Goal: Transaction & Acquisition: Book appointment/travel/reservation

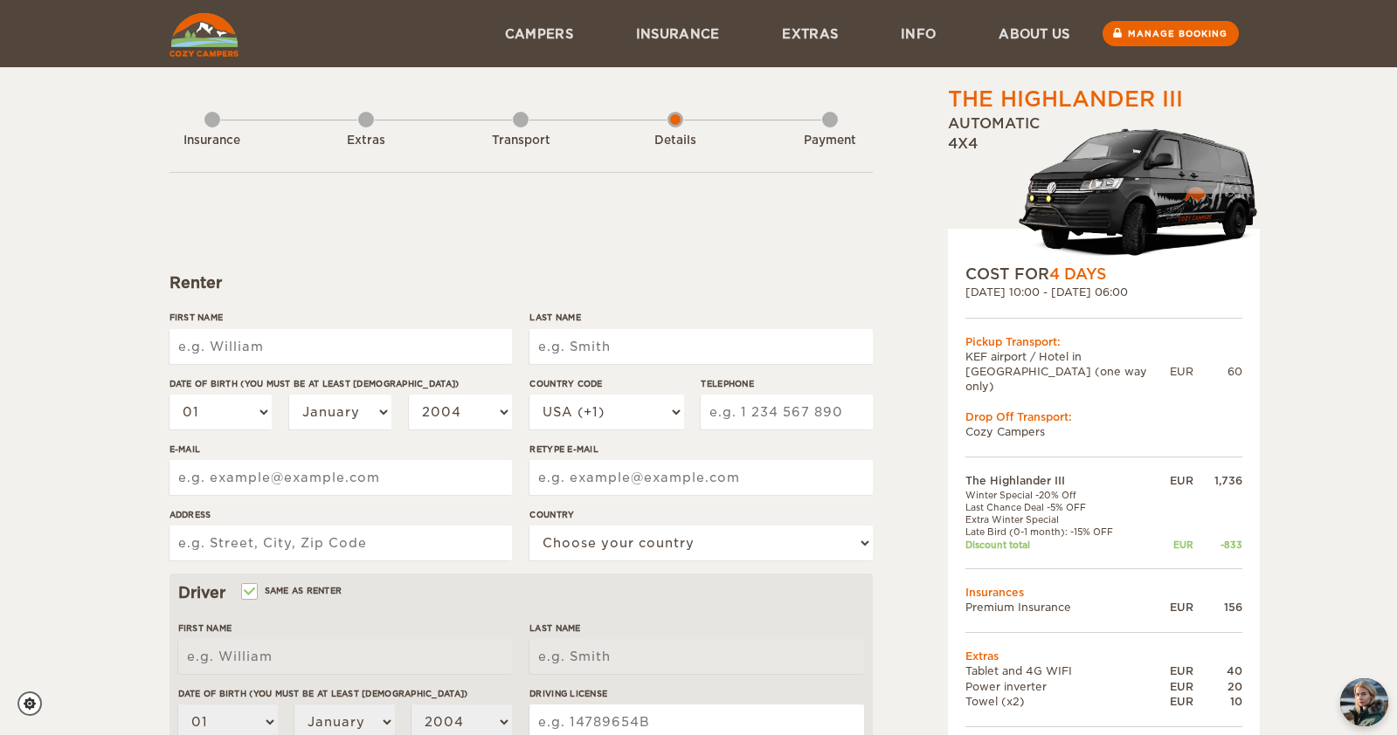
click at [428, 353] on input "First Name" at bounding box center [340, 346] width 342 height 35
type input "[PERSON_NAME]"
type input "Burton"
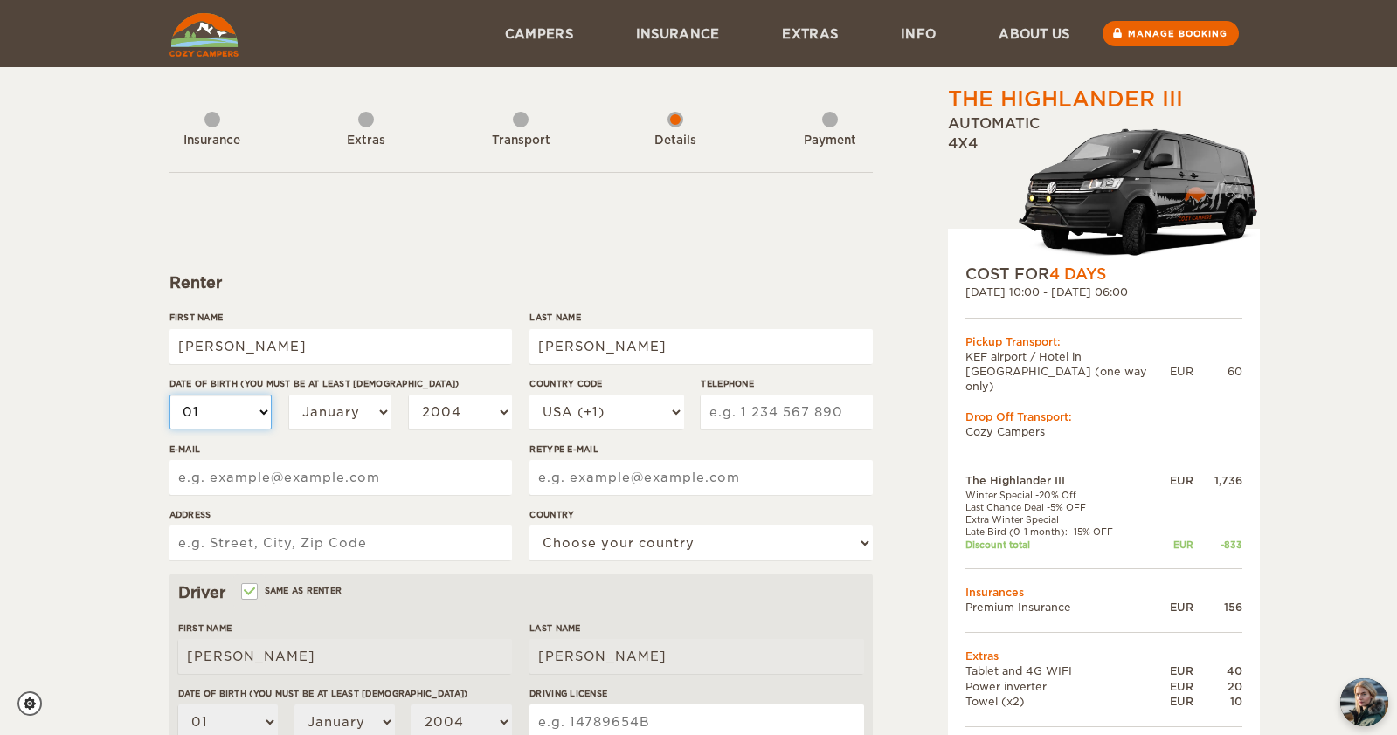
select select "27"
select select "1992"
select select "1"
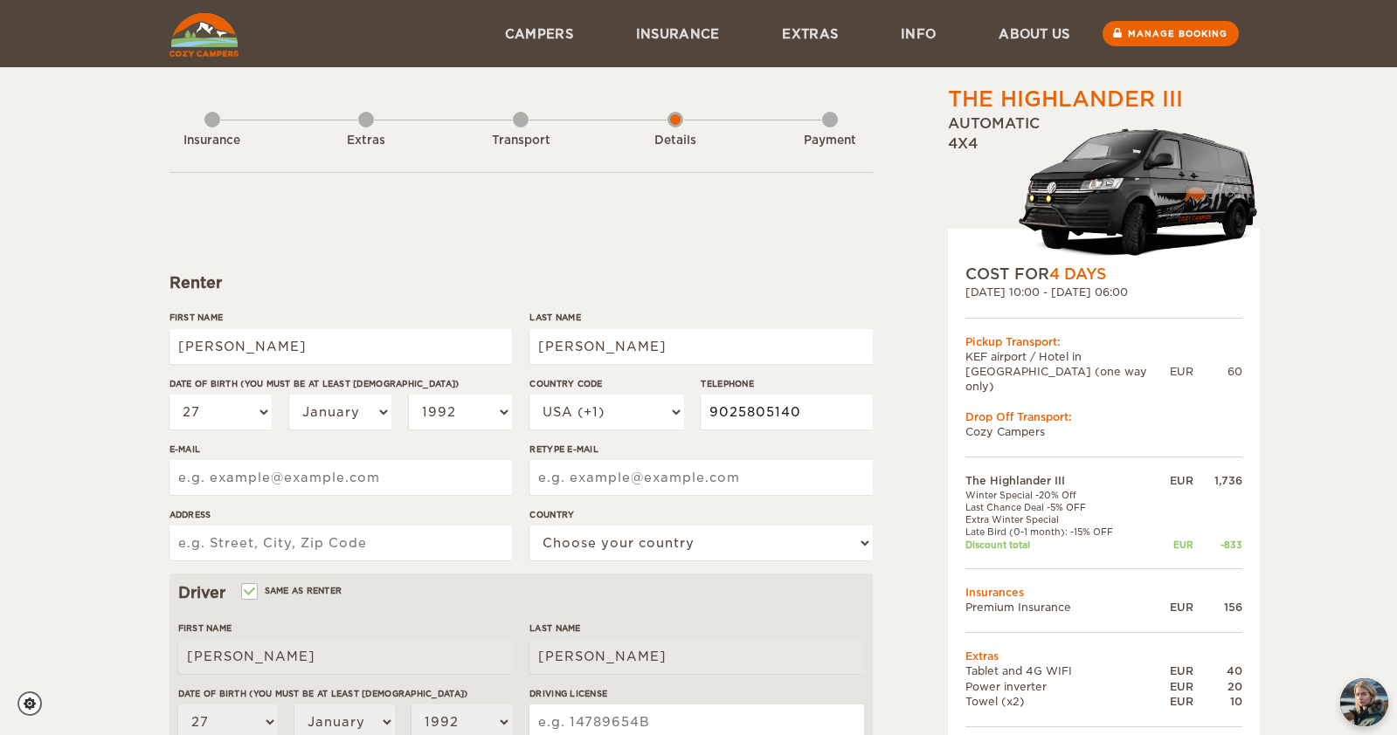
type input "9025805140"
drag, startPoint x: 425, startPoint y: 479, endPoint x: 121, endPoint y: 474, distance: 304.0
click at [121, 474] on div "The Highlander III Expand Collapse Total 1,189 EUR Automatic 4x4 COST FOR 4 Day…" at bounding box center [698, 567] width 1397 height 1135
type input "matt@roveproductions.ca"
paste input "matt@roveproductions.ca"
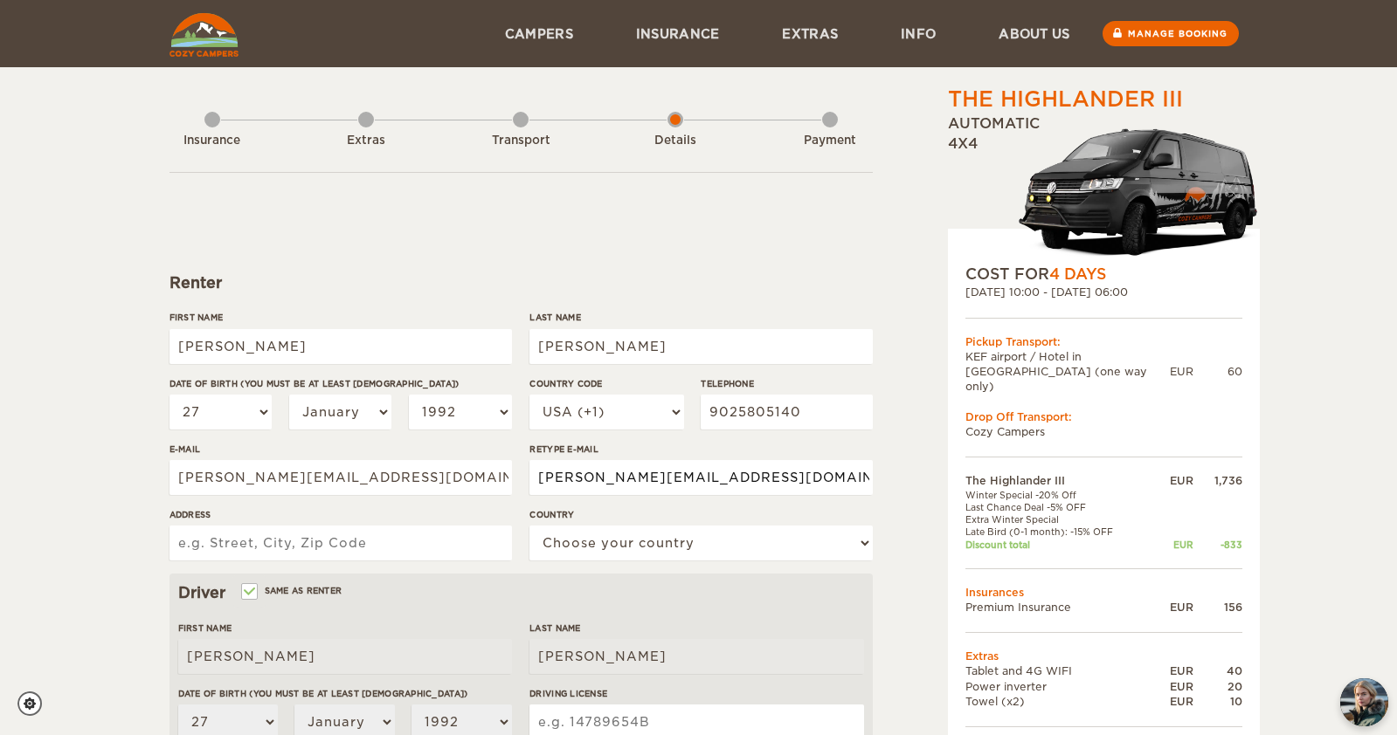
type input "matt@roveproductions.ca"
click at [237, 541] on input "126 Executive" at bounding box center [340, 543] width 342 height 35
click at [295, 548] on input "126 Executive" at bounding box center [340, 543] width 342 height 35
click at [243, 540] on input "126 Executive" at bounding box center [340, 543] width 342 height 35
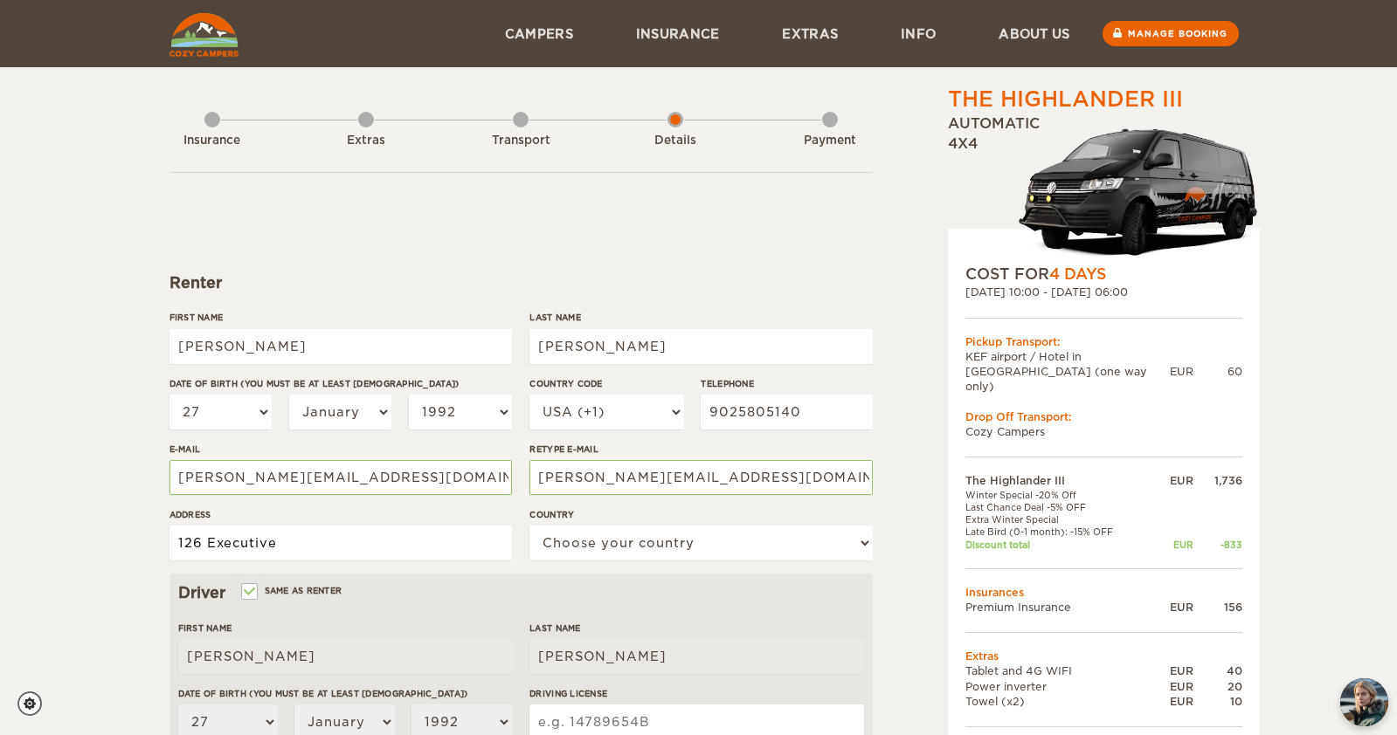
click at [243, 540] on input "126 Executive" at bounding box center [340, 543] width 342 height 35
type input "126 Executive Drive, Middle Sackville, Nova Scotia B4E0L2"
select select "38"
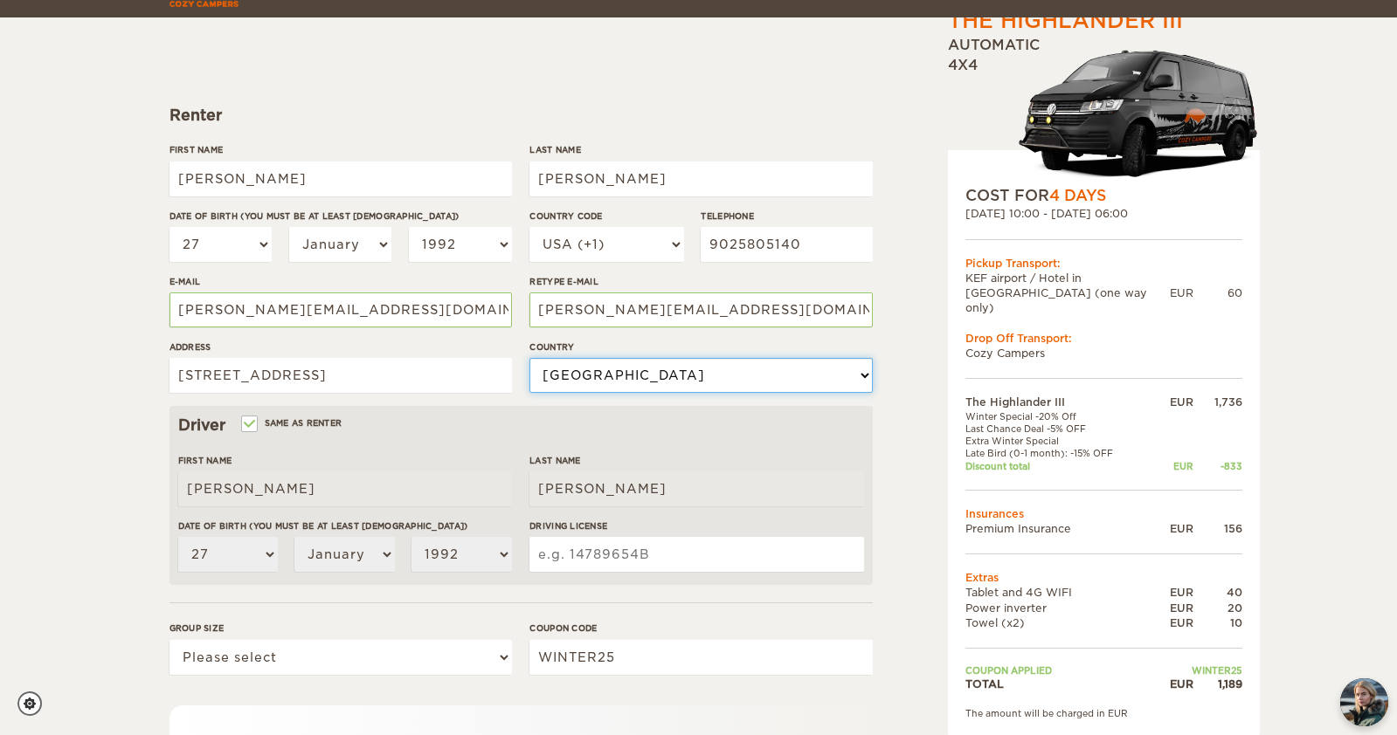
scroll to position [187, 0]
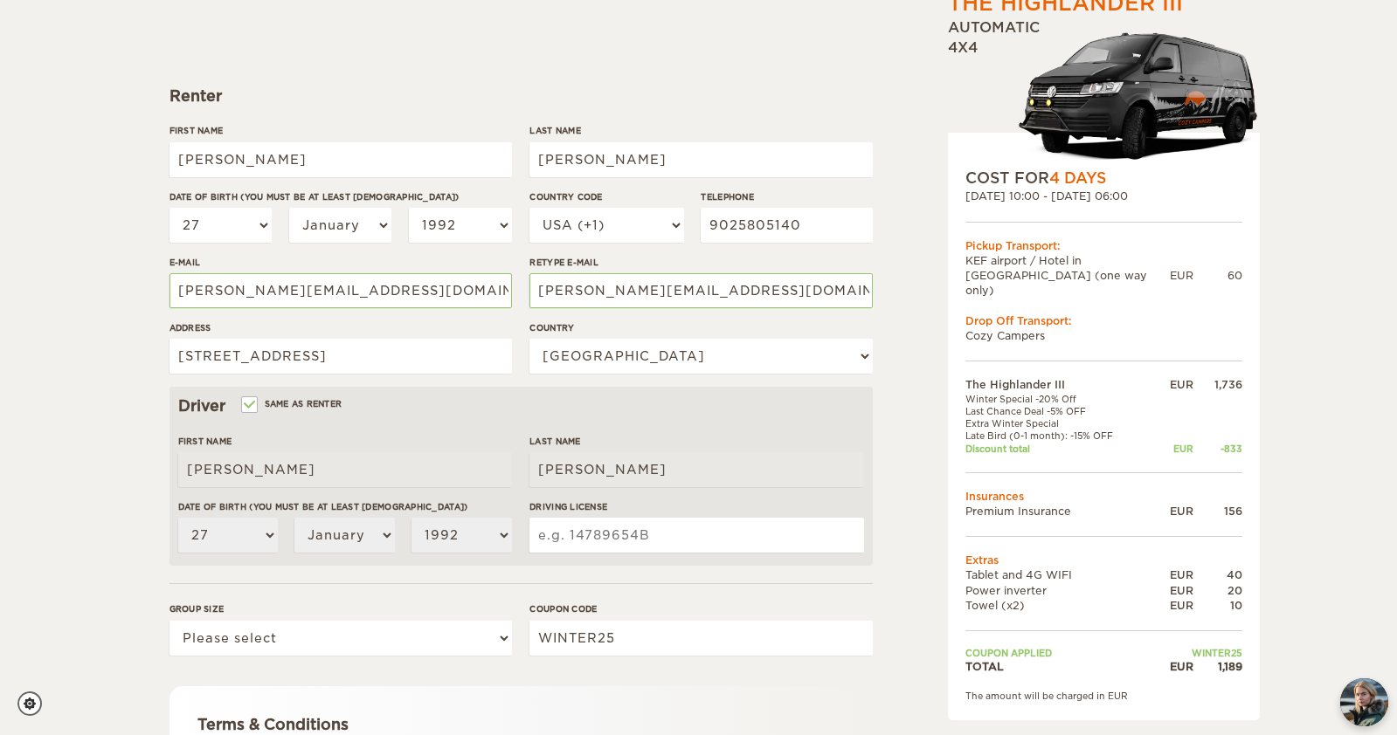
click at [270, 461] on input "[PERSON_NAME]" at bounding box center [345, 469] width 334 height 35
click at [303, 466] on input "[PERSON_NAME]" at bounding box center [345, 469] width 334 height 35
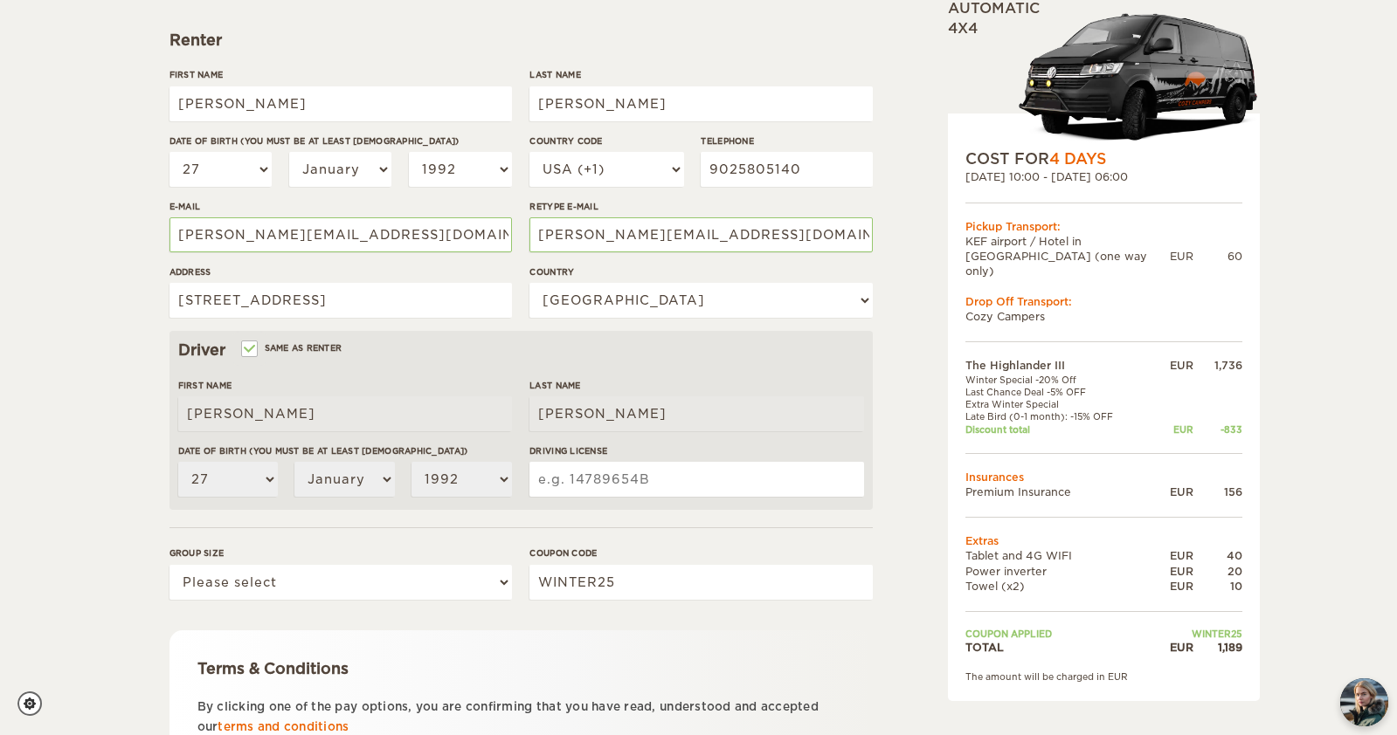
scroll to position [251, 0]
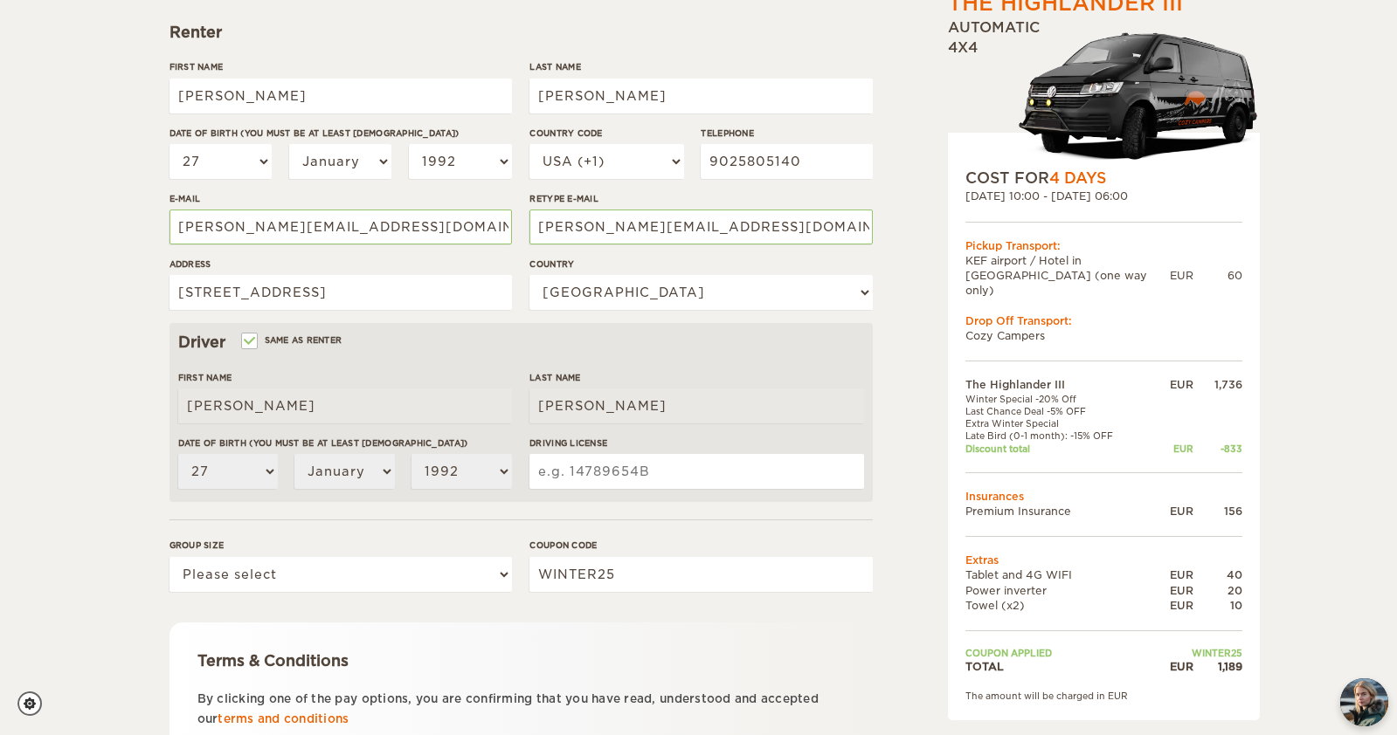
click at [583, 474] on input "Driving License" at bounding box center [696, 471] width 334 height 35
click at [636, 469] on input "BURTO27019" at bounding box center [696, 471] width 334 height 35
type input "BURTO270192005"
select select "2"
click at [652, 568] on input "WINTER25" at bounding box center [700, 574] width 342 height 35
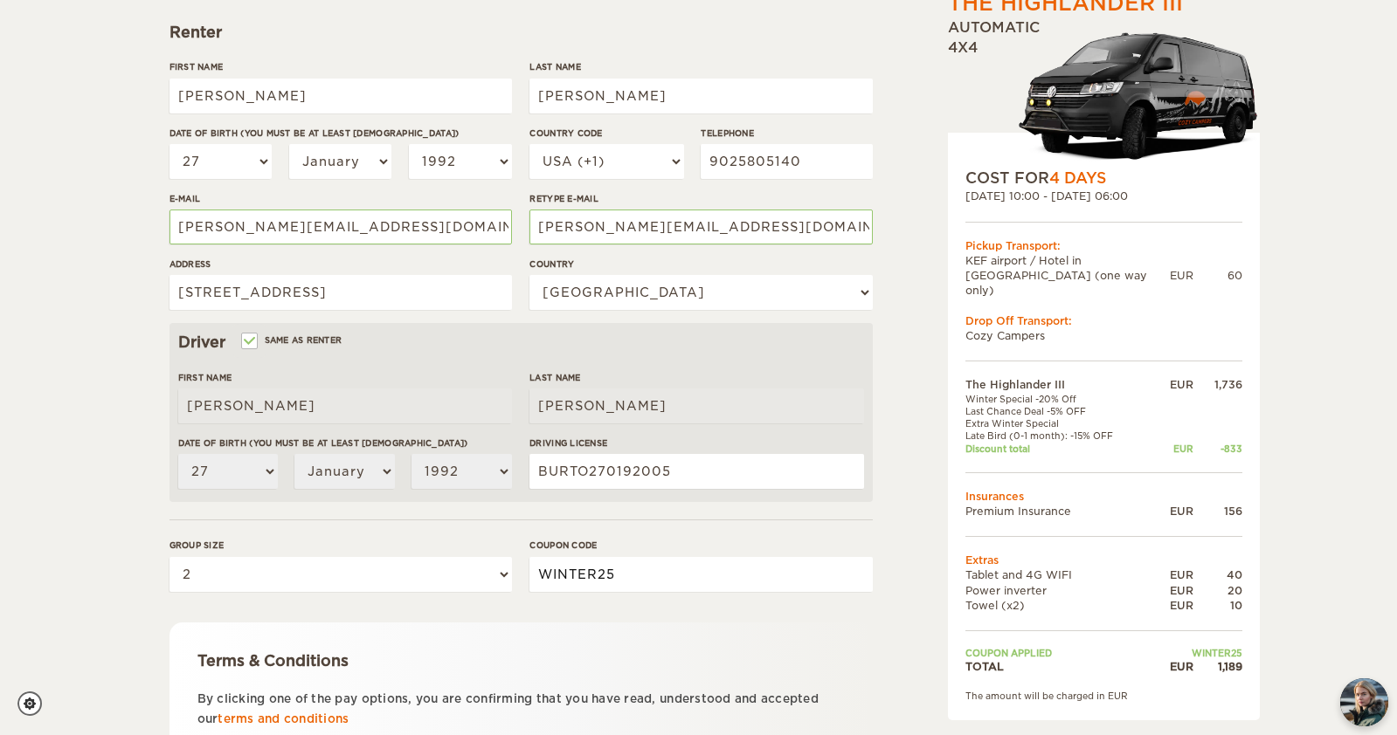
click at [652, 568] on input "WINTER25" at bounding box center [700, 574] width 342 height 35
type input "WINTER25"
click at [479, 523] on form "Renter First Name Matthew Last Name Burton Date of birth (You must be at least …" at bounding box center [520, 381] width 703 height 920
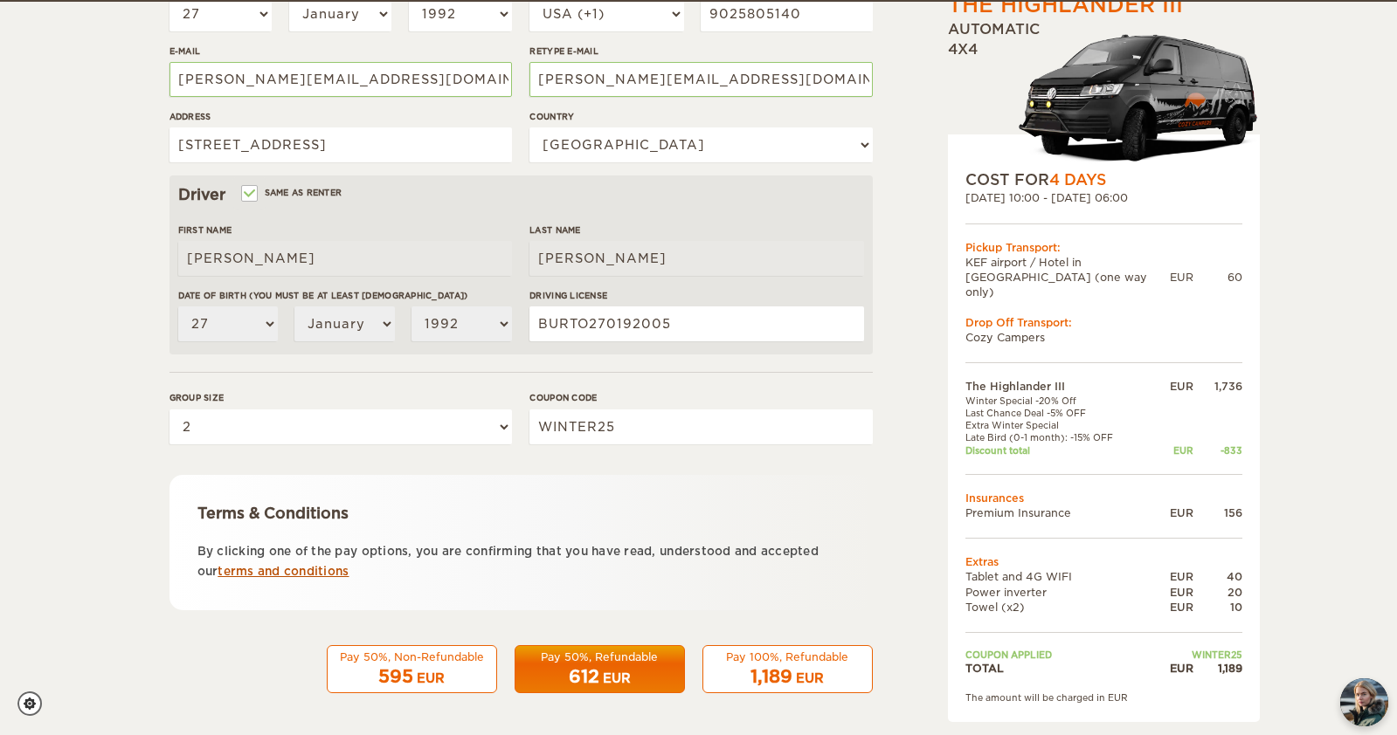
scroll to position [397, 0]
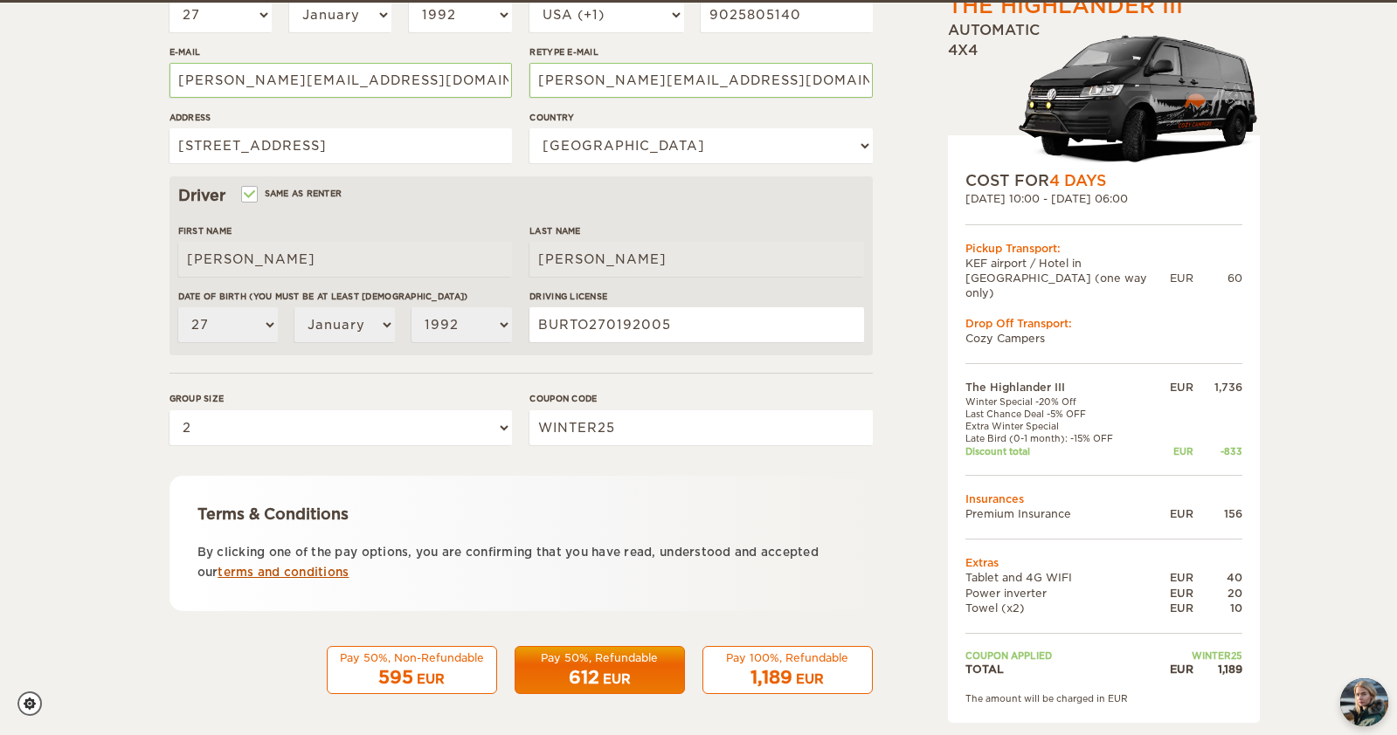
click at [321, 566] on link "terms and conditions" at bounding box center [282, 572] width 131 height 13
click at [452, 666] on div "595 EUR" at bounding box center [412, 678] width 148 height 25
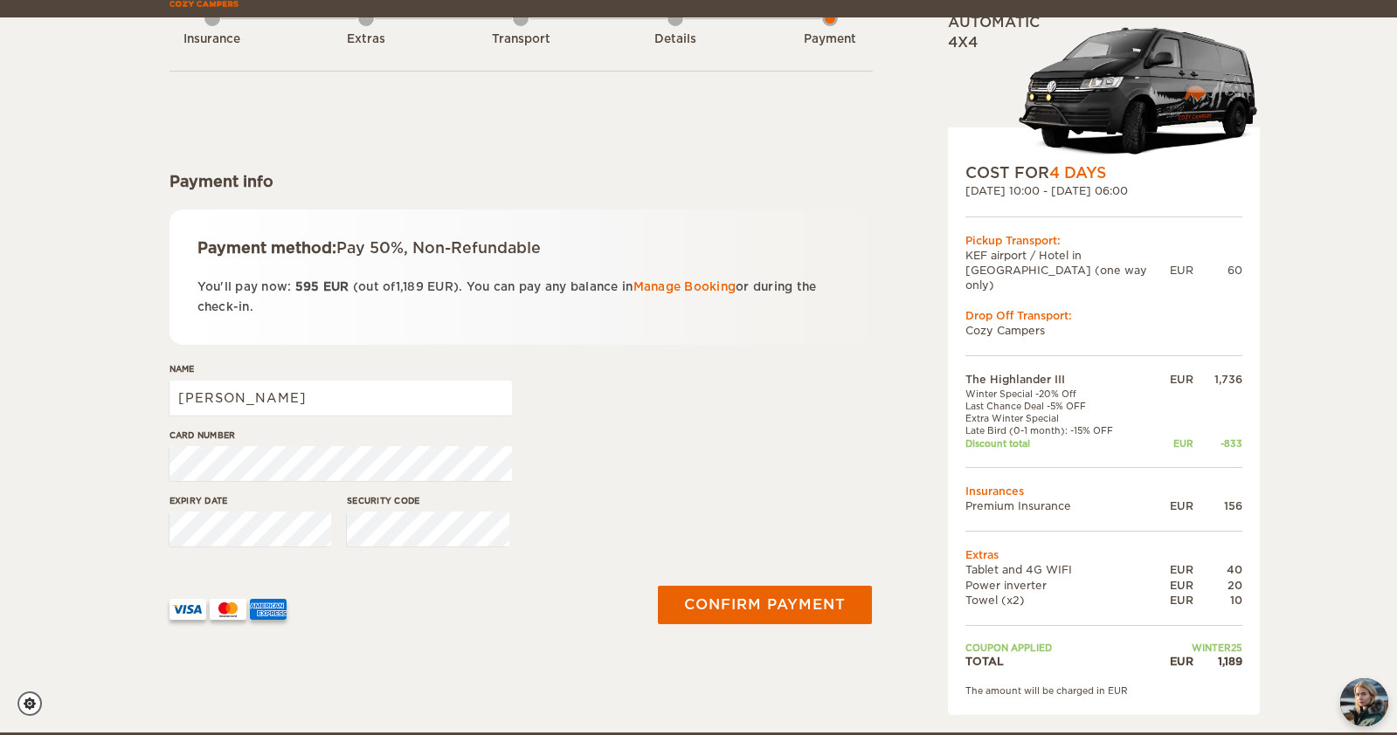
scroll to position [123, 0]
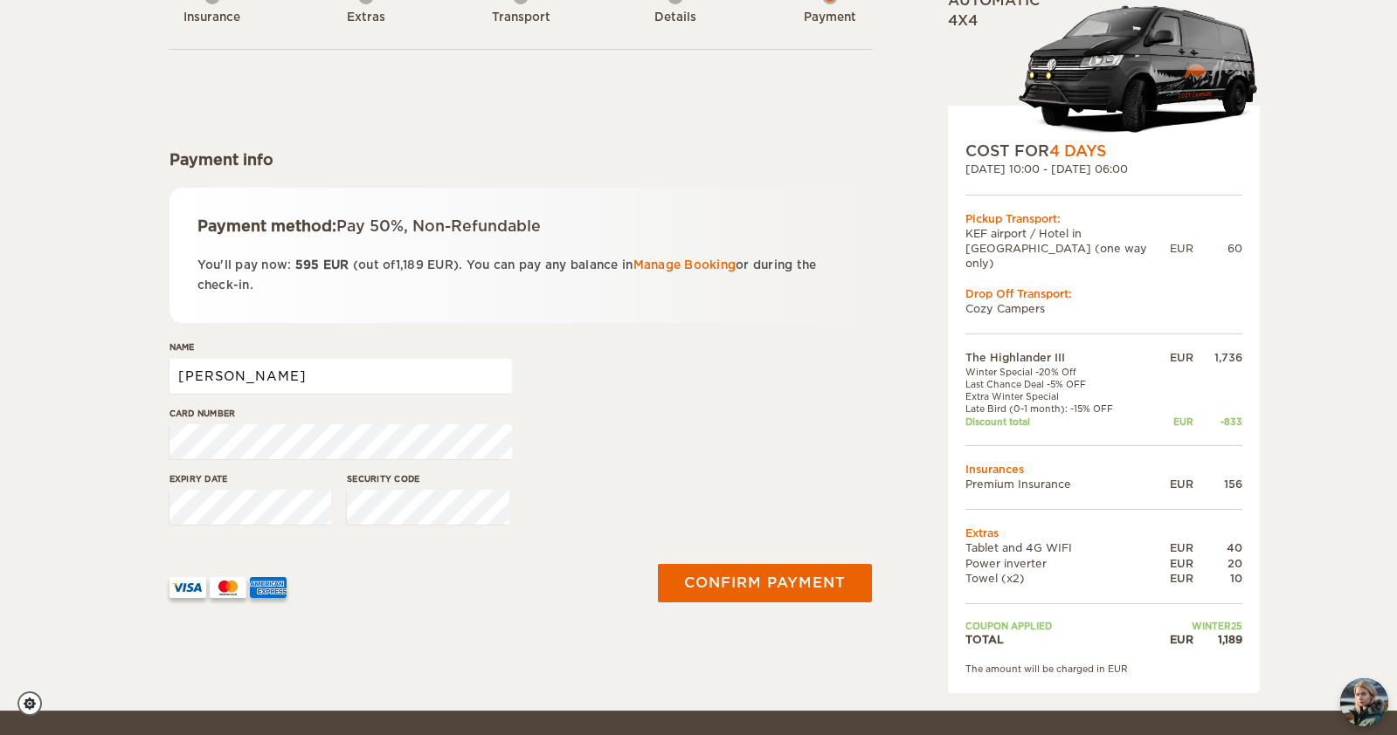
click at [394, 368] on input "[PERSON_NAME]" at bounding box center [340, 376] width 342 height 35
type input "[PERSON_NAME]"
click at [652, 500] on div "Expiry date Security code" at bounding box center [520, 505] width 703 height 66
click at [762, 574] on button "Confirm payment" at bounding box center [765, 583] width 220 height 39
